Goal: Navigation & Orientation: Find specific page/section

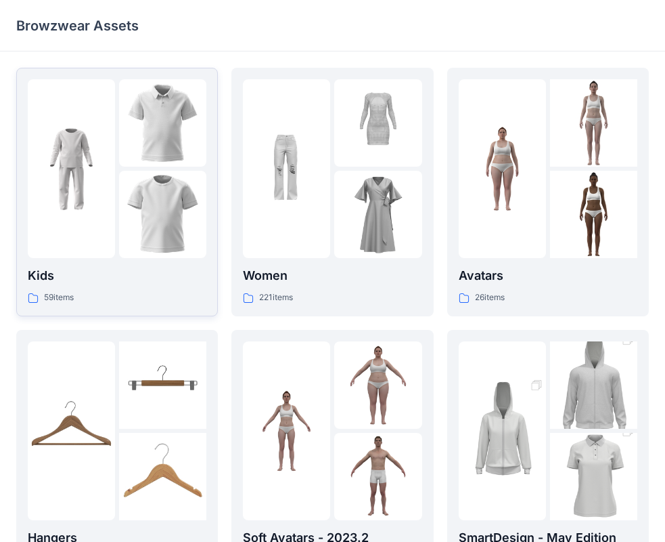
click at [191, 157] on img at bounding box center [162, 122] width 87 height 87
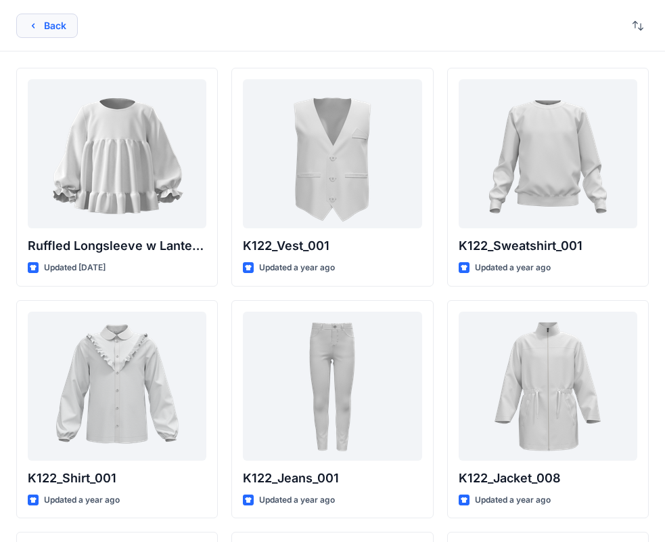
click at [51, 30] on button "Back" at bounding box center [47, 26] width 62 height 24
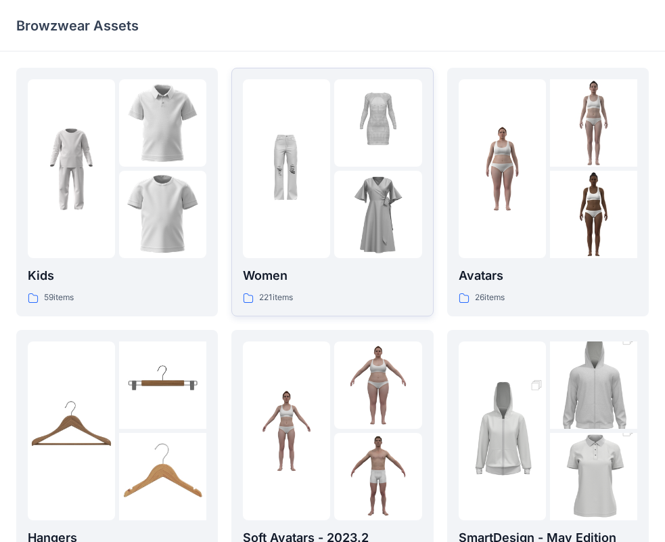
click at [284, 129] on img at bounding box center [286, 168] width 87 height 87
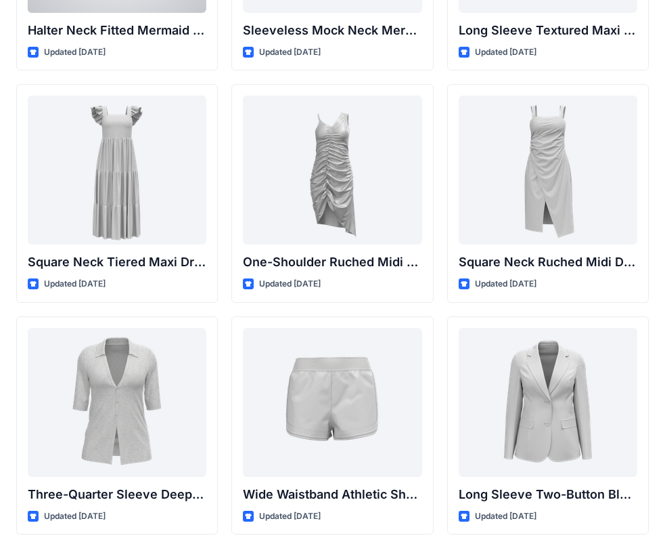
scroll to position [979, 0]
